Goal: Task Accomplishment & Management: Manage account settings

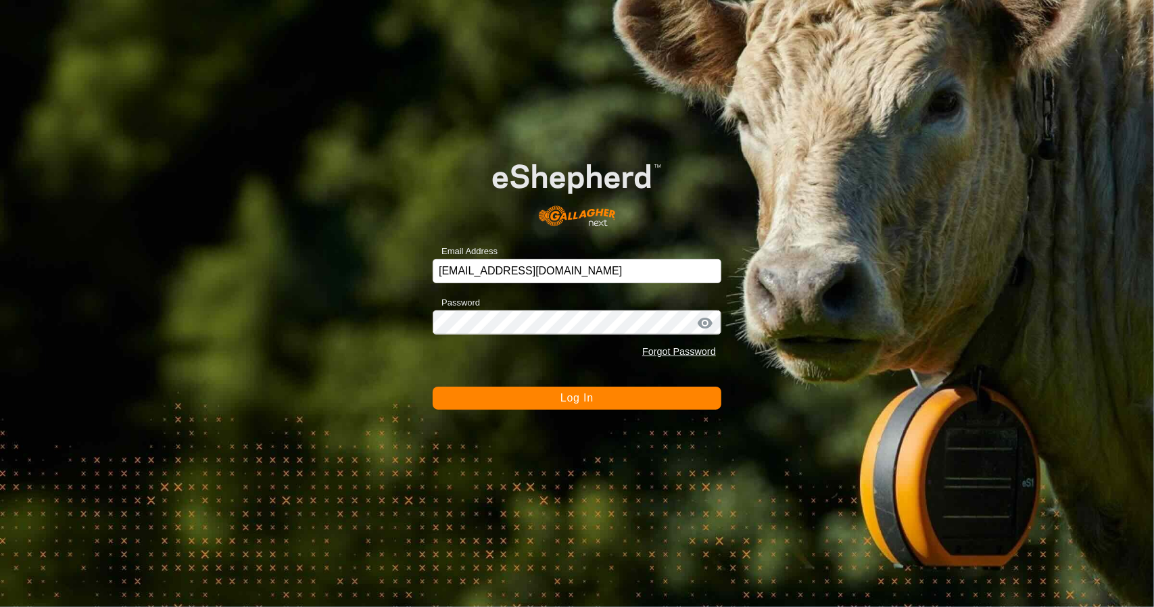
drag, startPoint x: 0, startPoint y: 0, endPoint x: 563, endPoint y: 396, distance: 688.5
click at [563, 396] on span "Log In" at bounding box center [576, 397] width 33 height 11
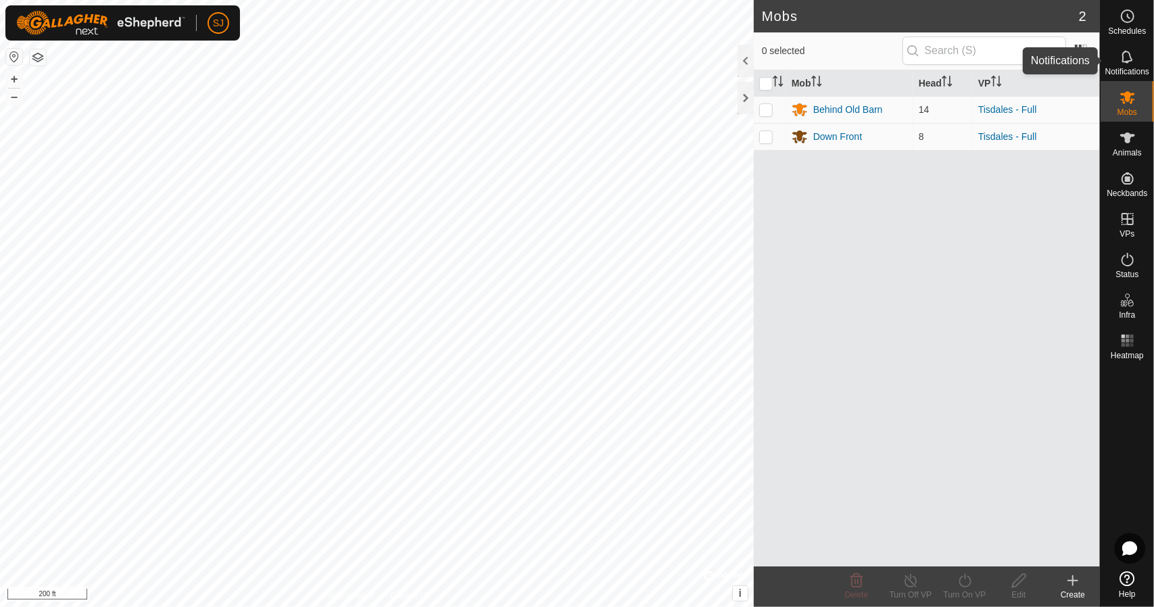
click at [1128, 56] on icon at bounding box center [1127, 57] width 16 height 16
